Goal: Complete application form

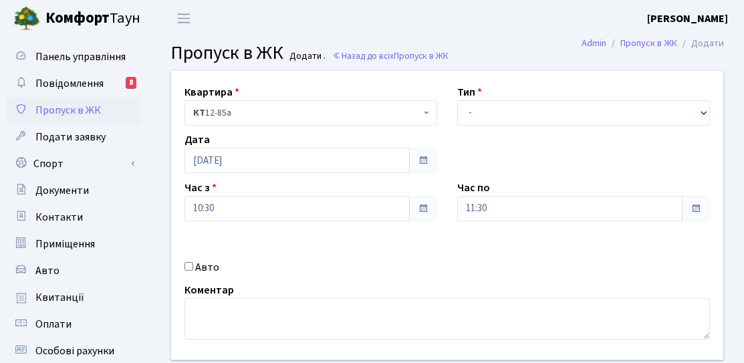
click at [195, 264] on div "Авто" at bounding box center [310, 267] width 273 height 16
click at [188, 263] on input "Авто" at bounding box center [188, 266] width 9 height 9
checkbox input "true"
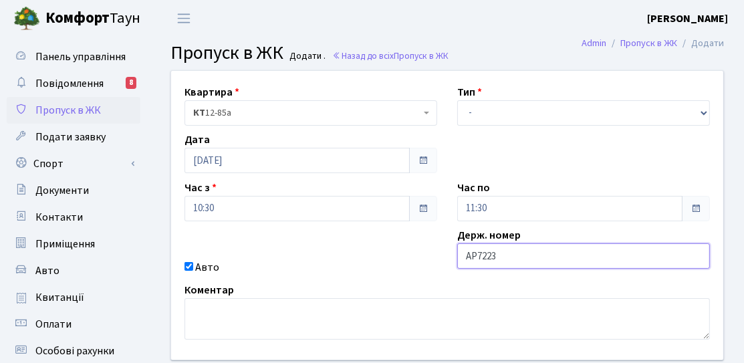
type input "АР7223АО"
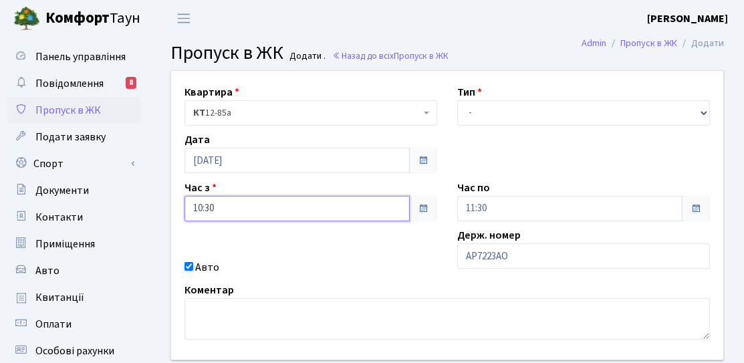
click at [317, 217] on input "10:30" at bounding box center [296, 208] width 225 height 25
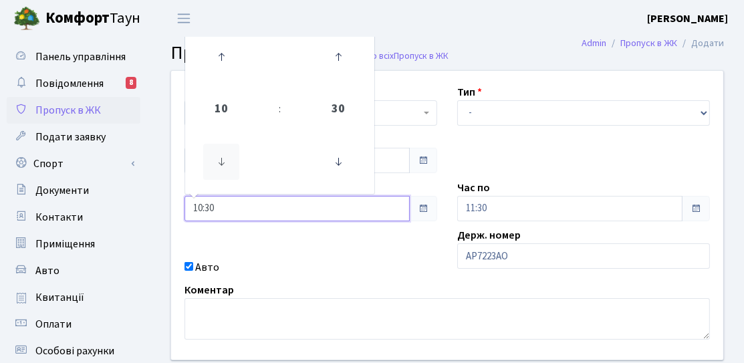
click at [231, 160] on icon at bounding box center [221, 162] width 36 height 36
click at [233, 85] on td at bounding box center [222, 57] width 68 height 58
click at [228, 71] on icon at bounding box center [221, 57] width 36 height 36
type input "11:30"
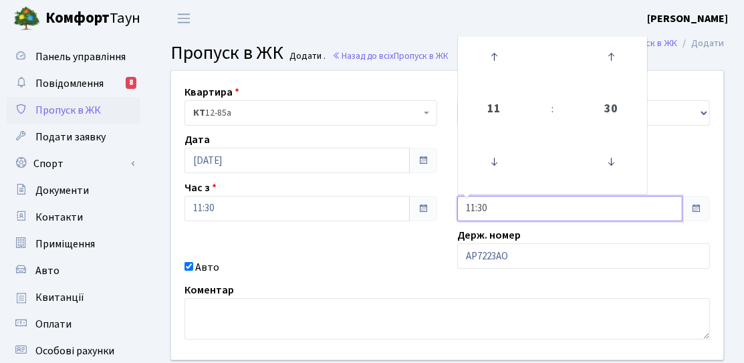
click at [497, 209] on input "11:30" at bounding box center [569, 208] width 225 height 25
click at [492, 61] on icon at bounding box center [494, 57] width 36 height 36
type input "14:30"
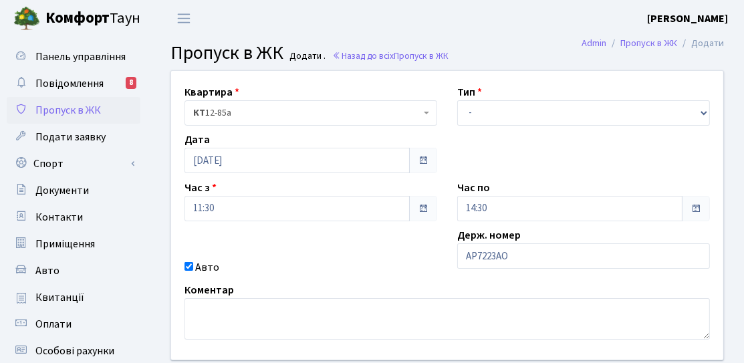
click at [279, 251] on div "Квартира <b>КТ</b>&nbsp;&nbsp;&nbsp;&nbsp;12-85а КТ 12-85а Тип - Доставка Таксі…" at bounding box center [447, 215] width 572 height 289
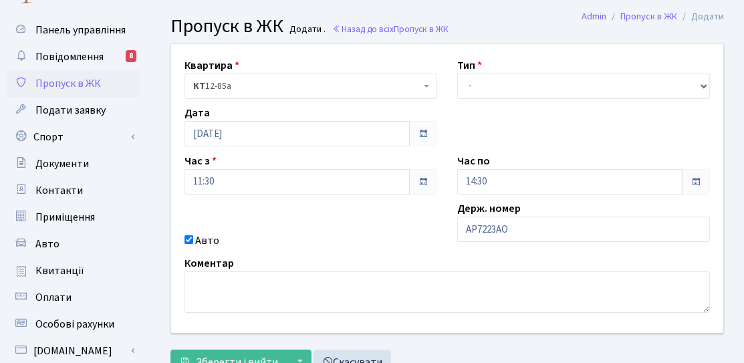
scroll to position [67, 0]
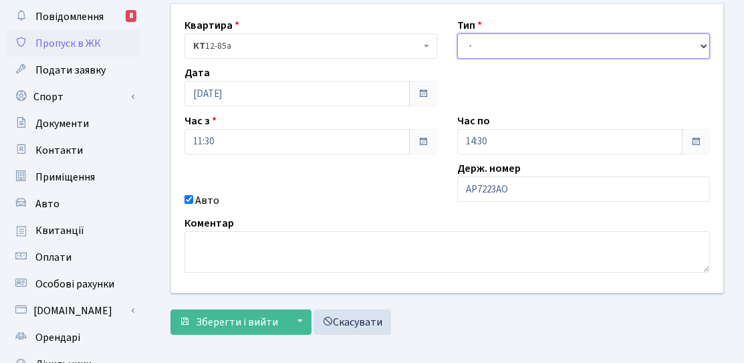
click at [479, 53] on select "- Доставка Таксі Гості Сервіс" at bounding box center [583, 45] width 253 height 25
select select "3"
click at [457, 33] on select "- Доставка Таксі Гості Сервіс" at bounding box center [583, 45] width 253 height 25
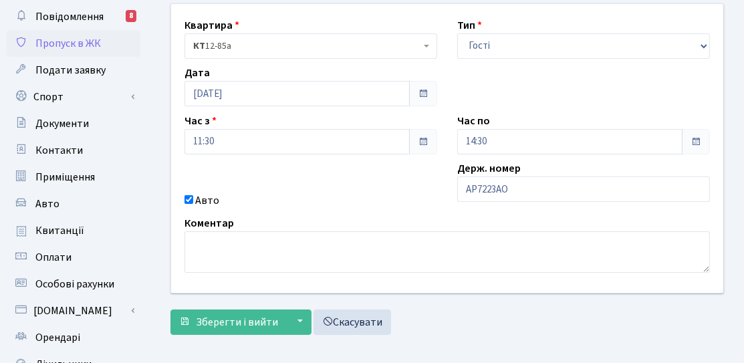
click at [231, 305] on form "Квартира <b>КТ</b>&nbsp;&nbsp;&nbsp;&nbsp;12-85а КТ 12-85а Тип - Доставка Таксі…" at bounding box center [446, 169] width 553 height 332
click at [229, 309] on button "Зберегти і вийти" at bounding box center [228, 321] width 116 height 25
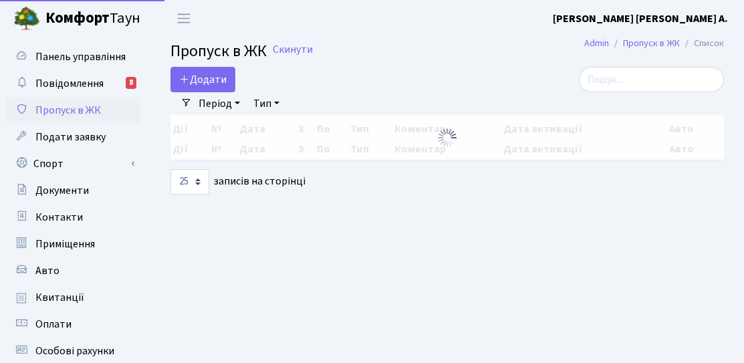
select select "25"
